Goal: Task Accomplishment & Management: Complete application form

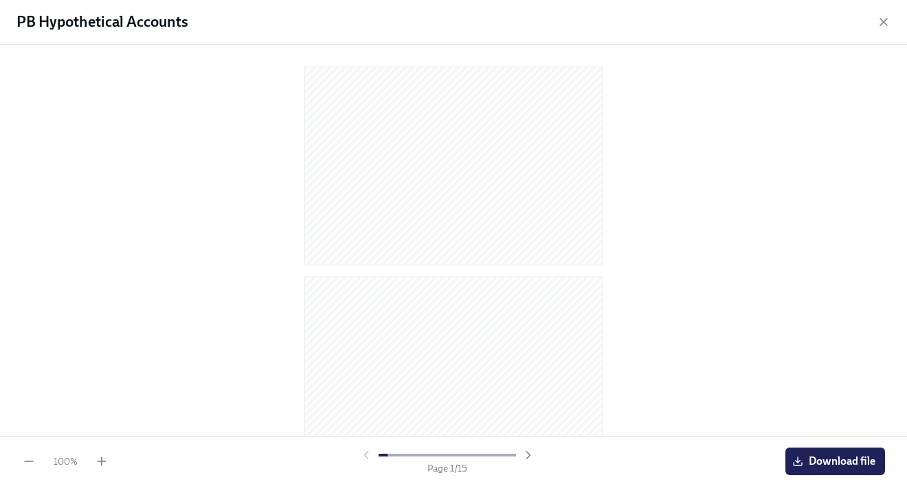
scroll to position [332, 0]
